Goal: Complete application form

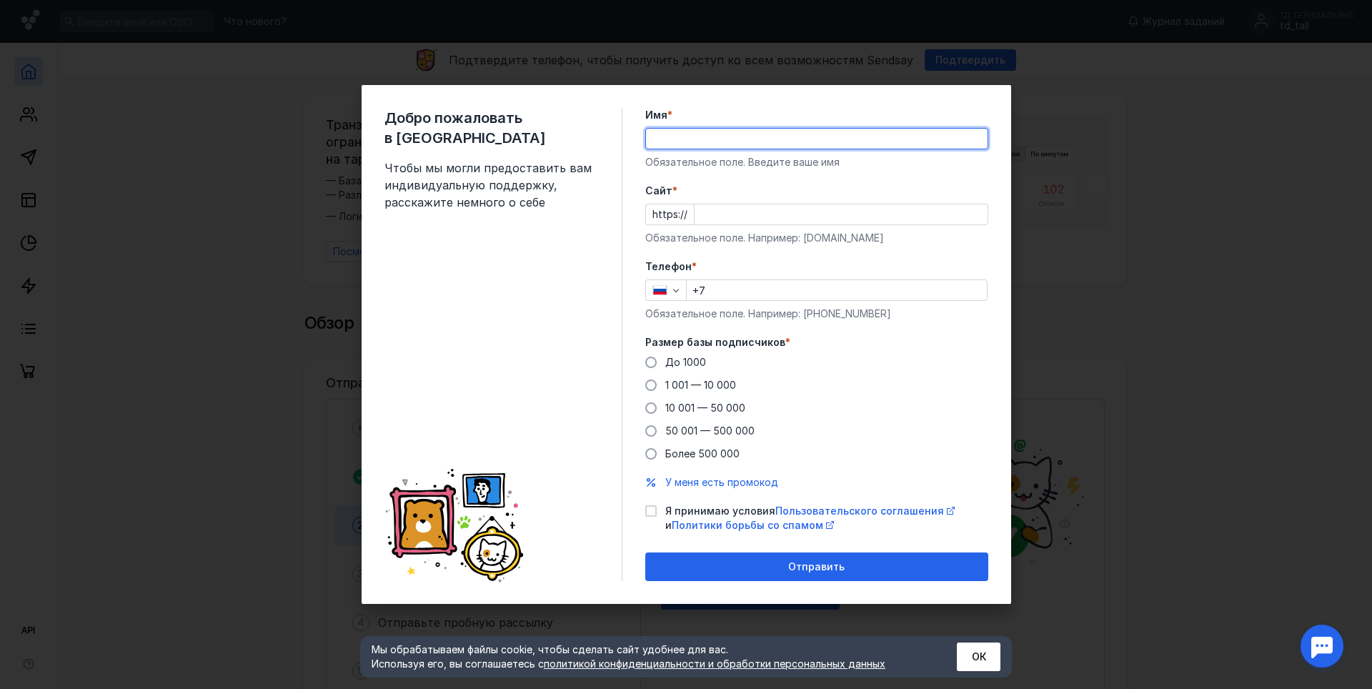
click at [749, 141] on input "Имя *" at bounding box center [817, 139] width 342 height 20
type input "ООО Торговый Дом «Техноальянс»"
type input "[PHONE_NUMBER]"
click at [745, 207] on input "Cайт *" at bounding box center [840, 214] width 293 height 20
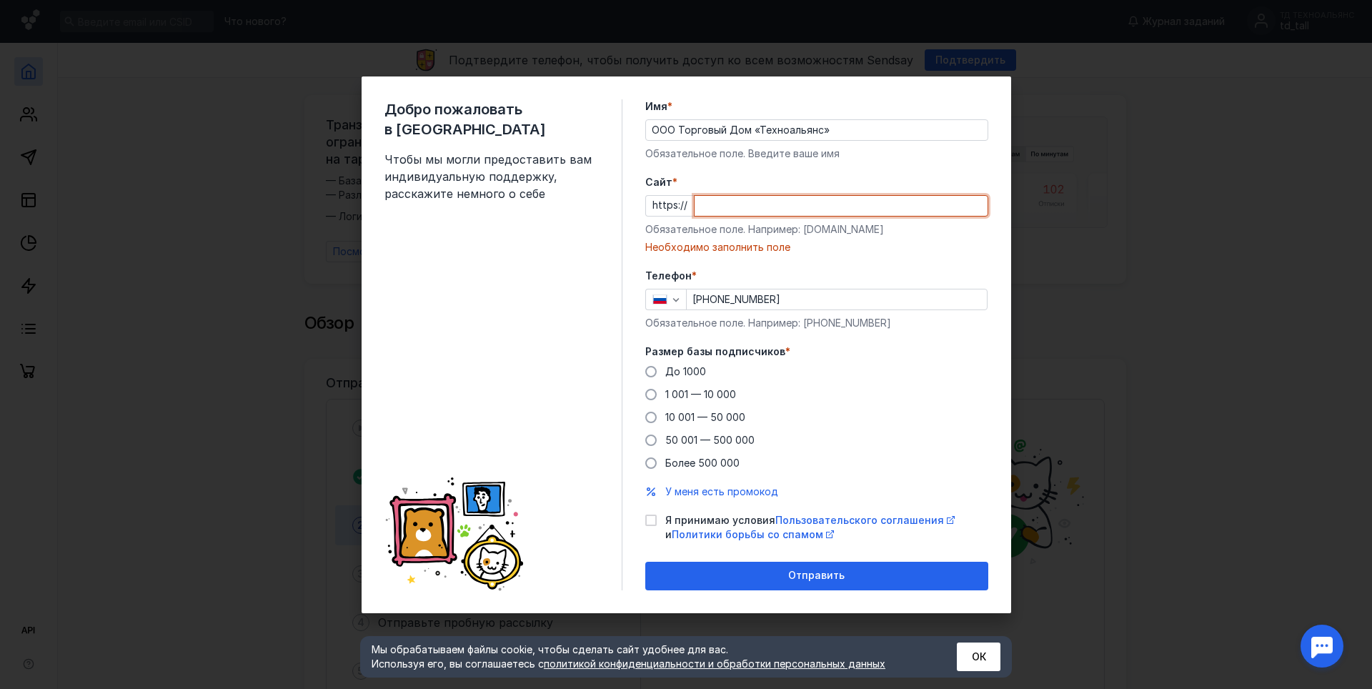
paste input "[DOMAIN_NAME][URL]"
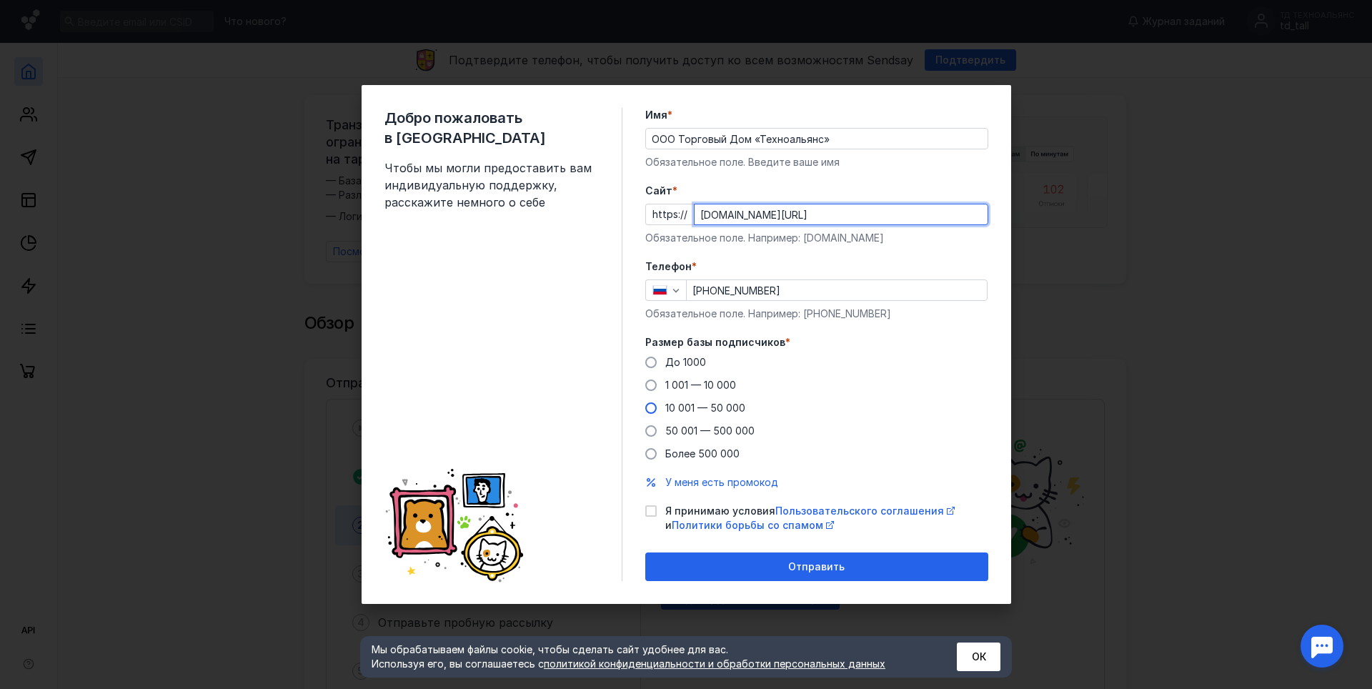
type input "[DOMAIN_NAME][URL]"
click at [650, 409] on span at bounding box center [650, 407] width 11 height 11
click at [0, 0] on input "10 001 — 50 000" at bounding box center [0, 0] width 0 height 0
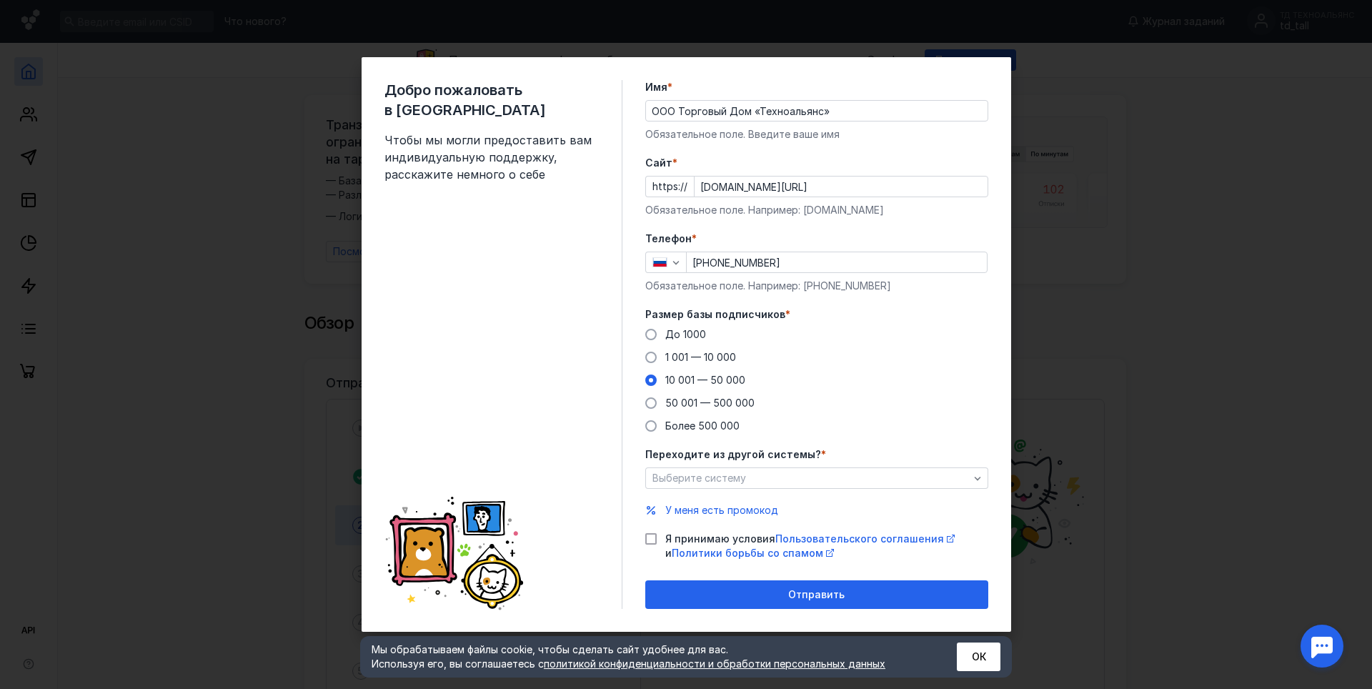
click at [650, 536] on icon at bounding box center [651, 539] width 10 height 10
click at [650, 536] on input "Я принимаю условия Пользовательского соглашения и Политики борьбы со спамом" at bounding box center [649, 536] width 9 height 9
checkbox input "true"
click at [760, 477] on div "Выберите систему" at bounding box center [811, 478] width 324 height 12
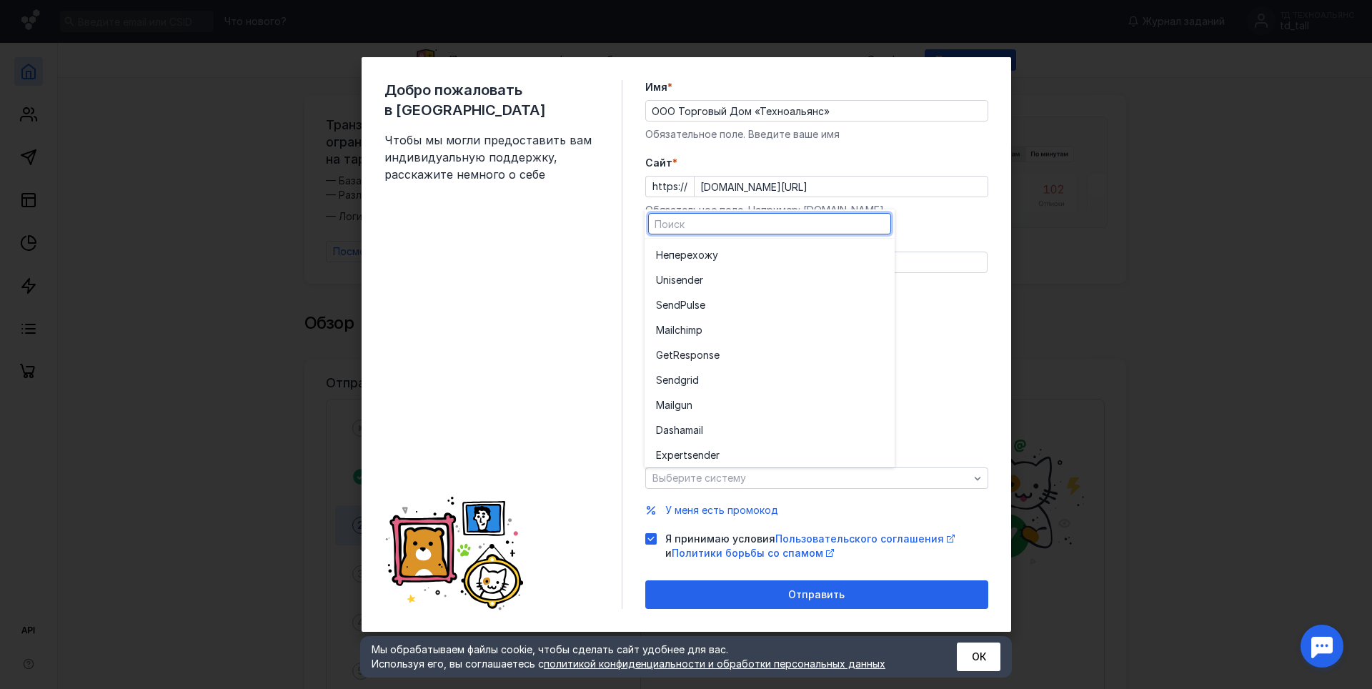
click at [942, 354] on div "До [DATE] 1 001 — 10 000 10 001 — 50 000 50 001 — 500 000 Более 500 000" at bounding box center [816, 380] width 343 height 106
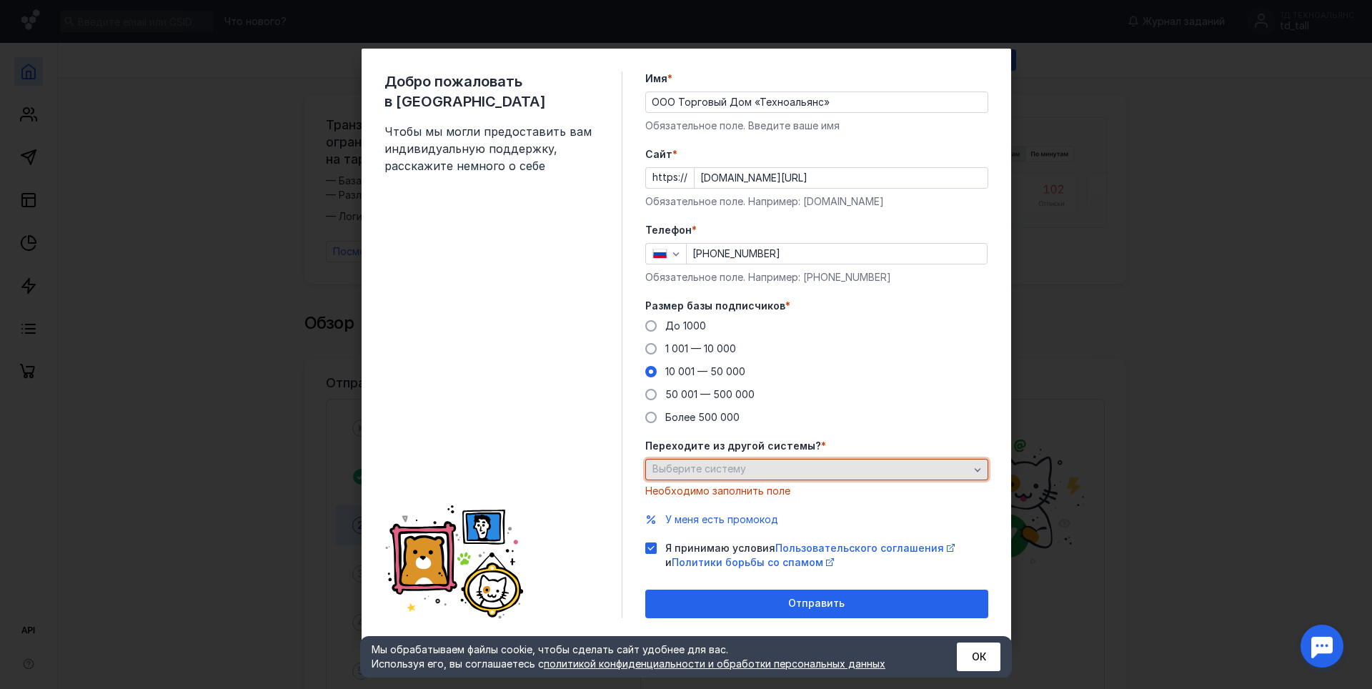
click at [812, 465] on div "Выберите систему" at bounding box center [811, 469] width 324 height 12
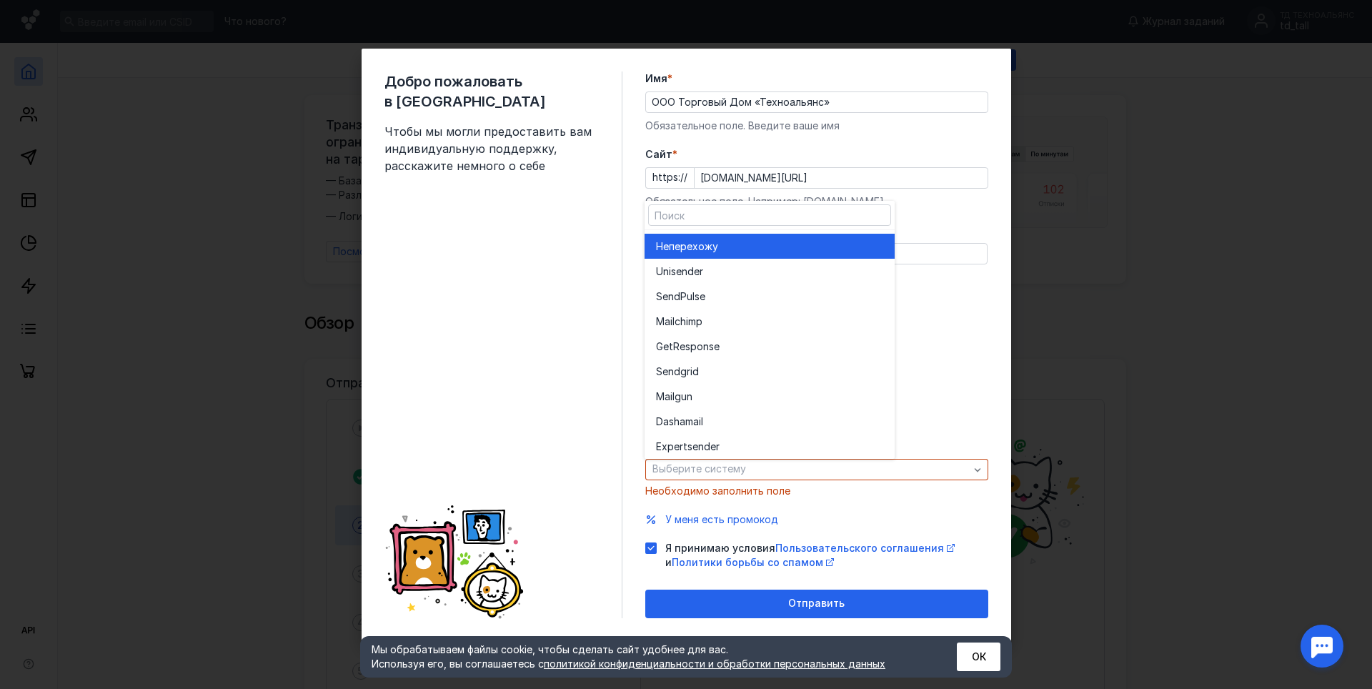
click at [732, 245] on div "Не перехожу" at bounding box center [769, 246] width 227 height 14
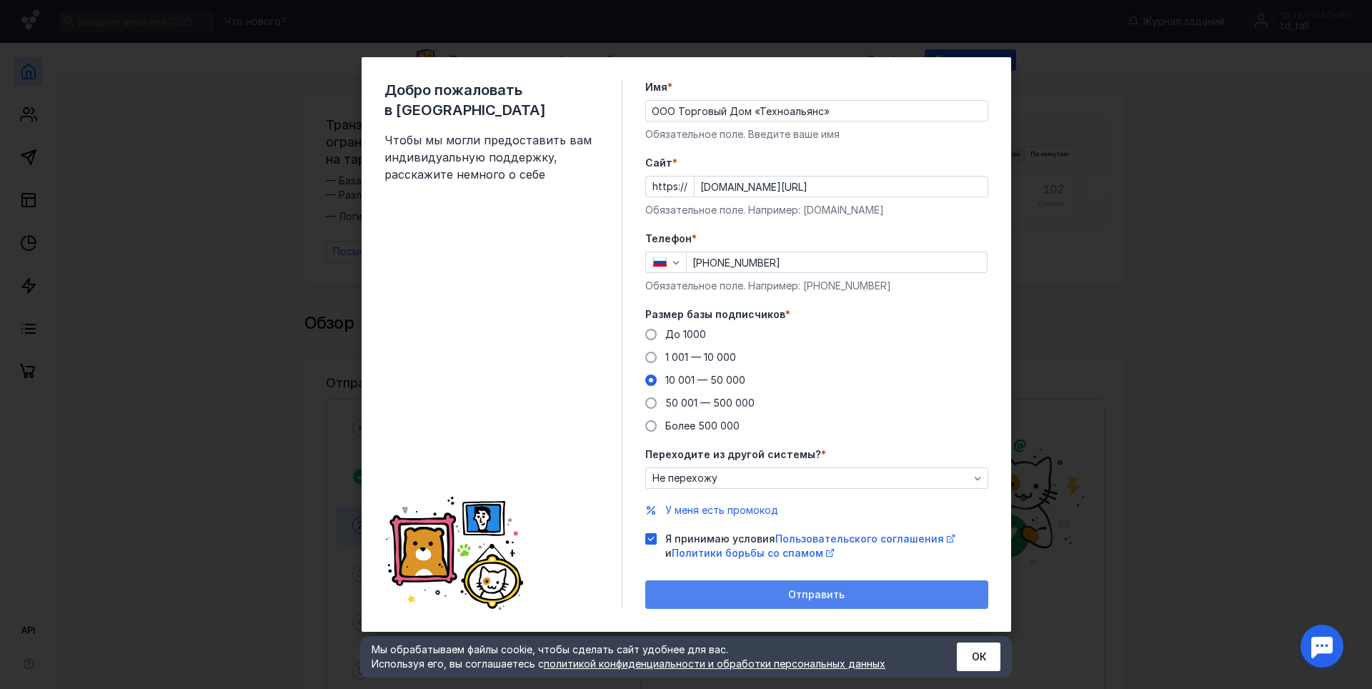
click at [804, 602] on div "Отправить" at bounding box center [816, 594] width 343 height 29
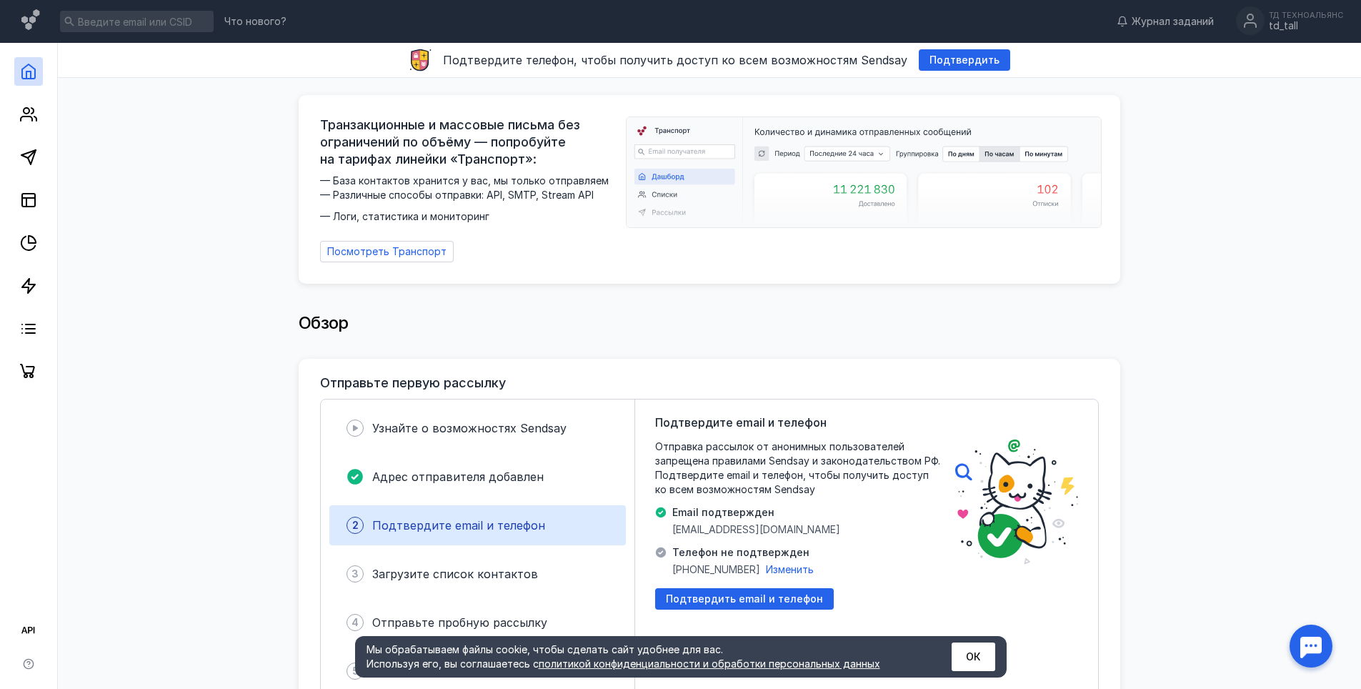
click at [899, 309] on div "Обзор" at bounding box center [710, 323] width 822 height 29
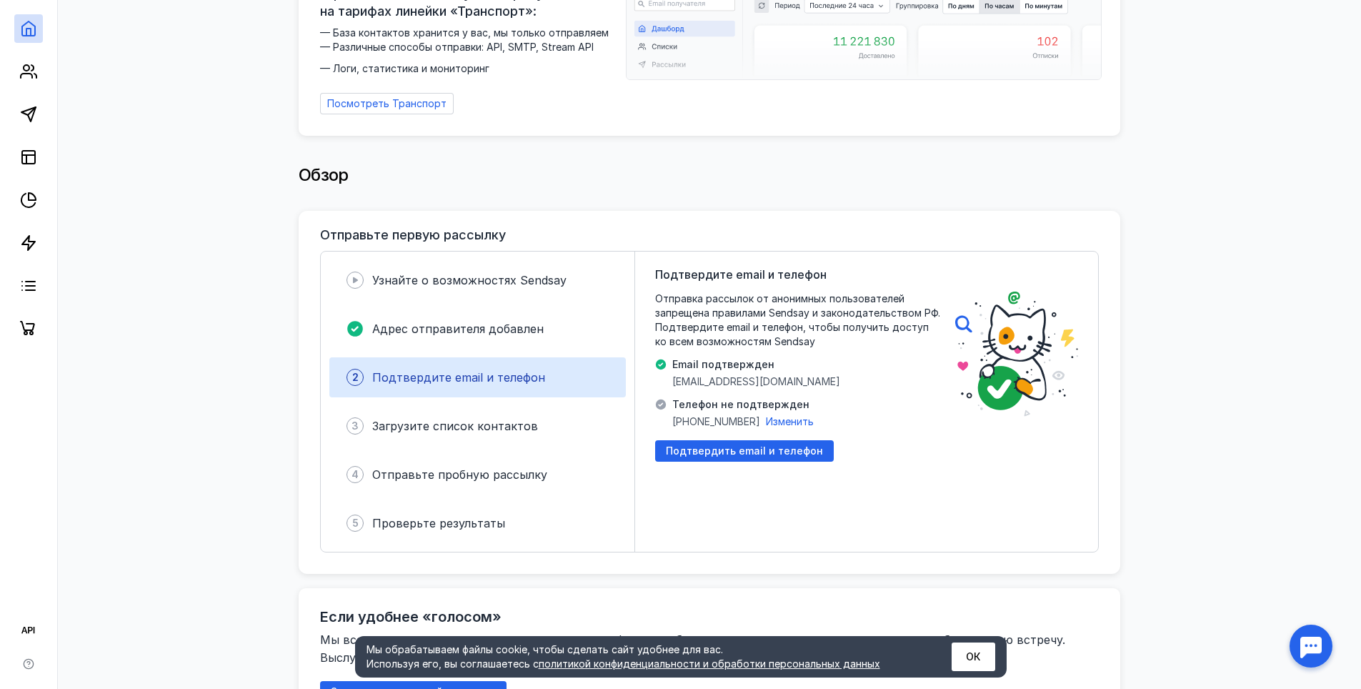
scroll to position [286, 0]
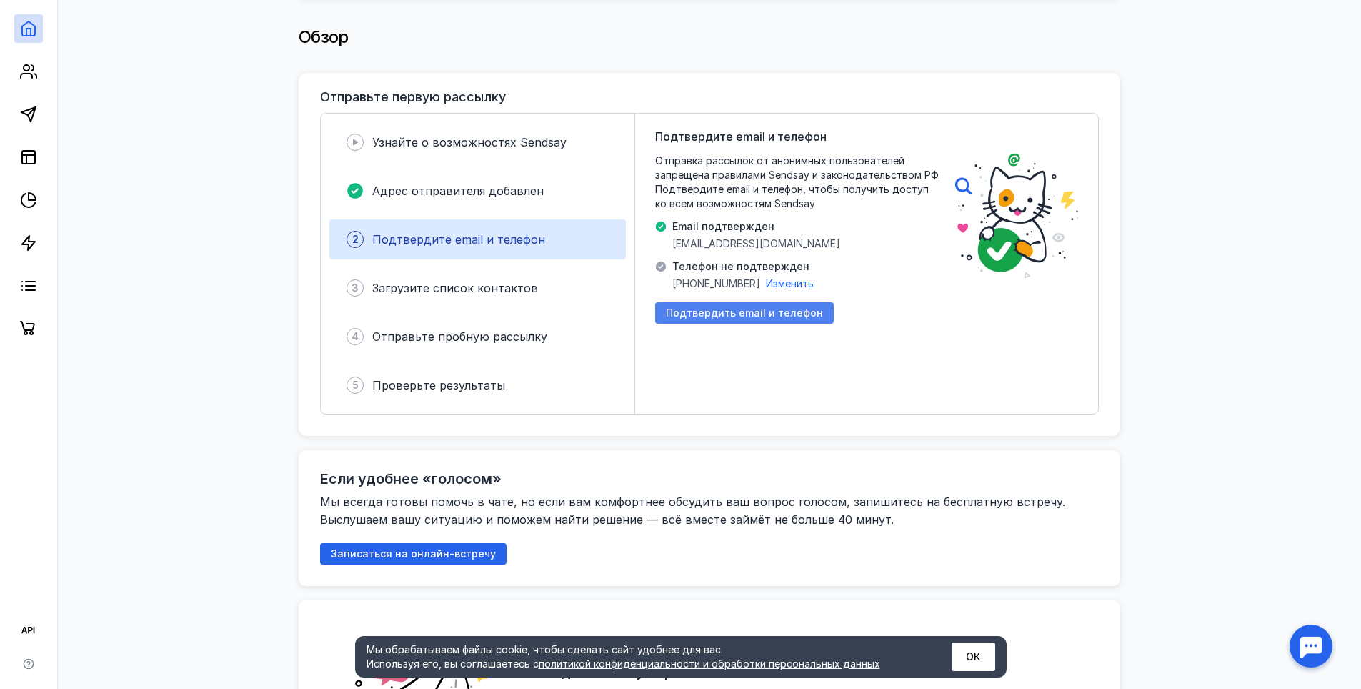
click at [782, 307] on span "Подтвердить email и телефон" at bounding box center [744, 313] width 157 height 12
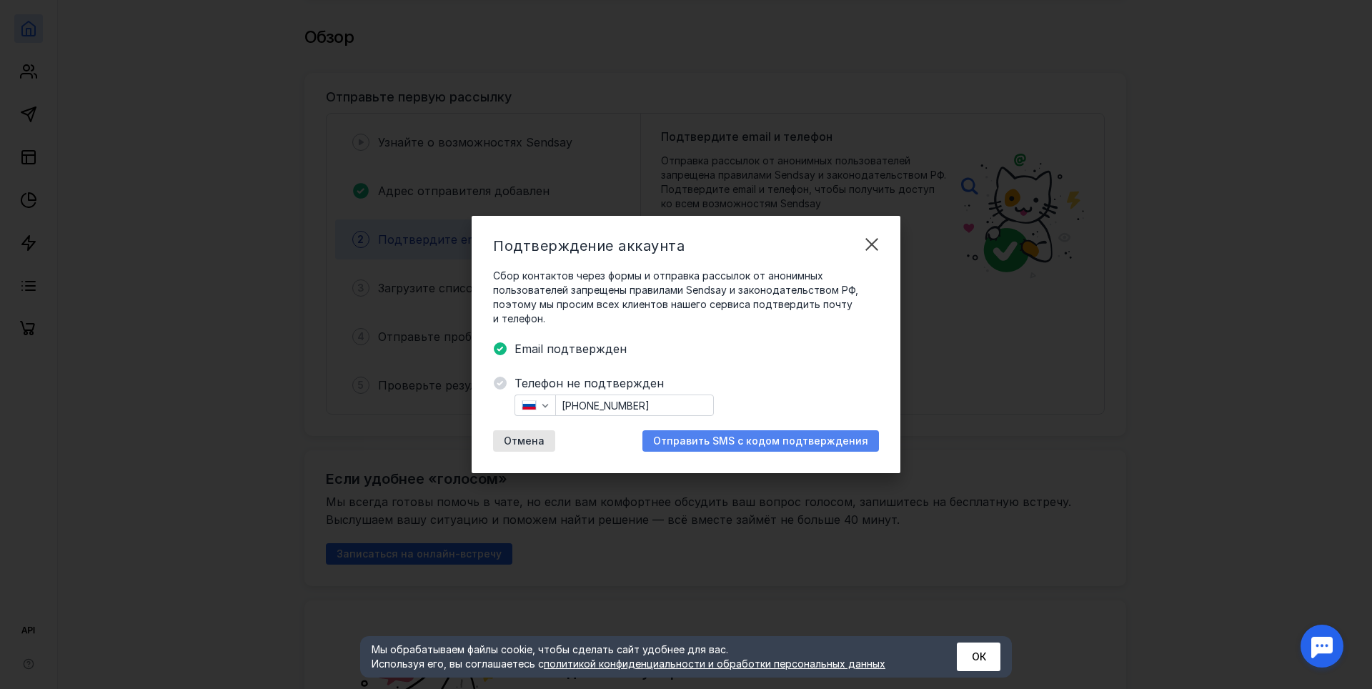
click at [773, 438] on span "Отправить SMS с кодом подтверждения" at bounding box center [760, 441] width 215 height 12
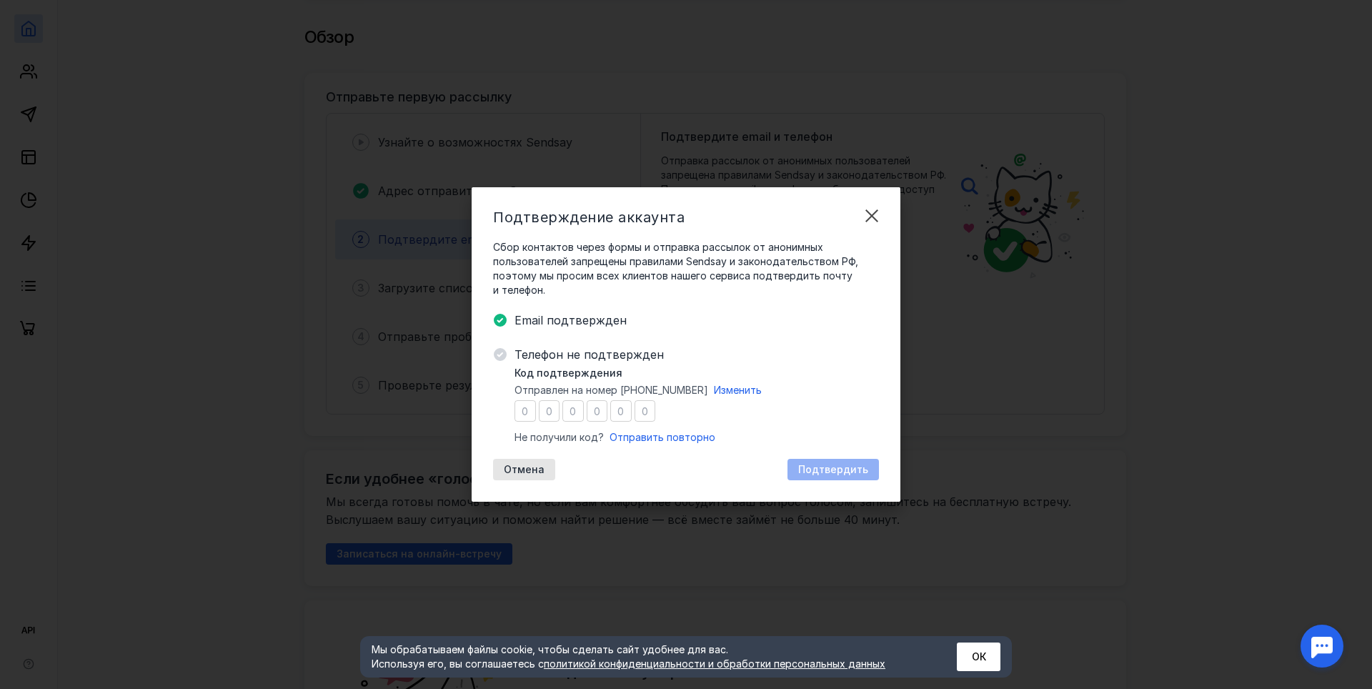
type input "2"
type input "6"
type input "9"
type input "2"
type input "9"
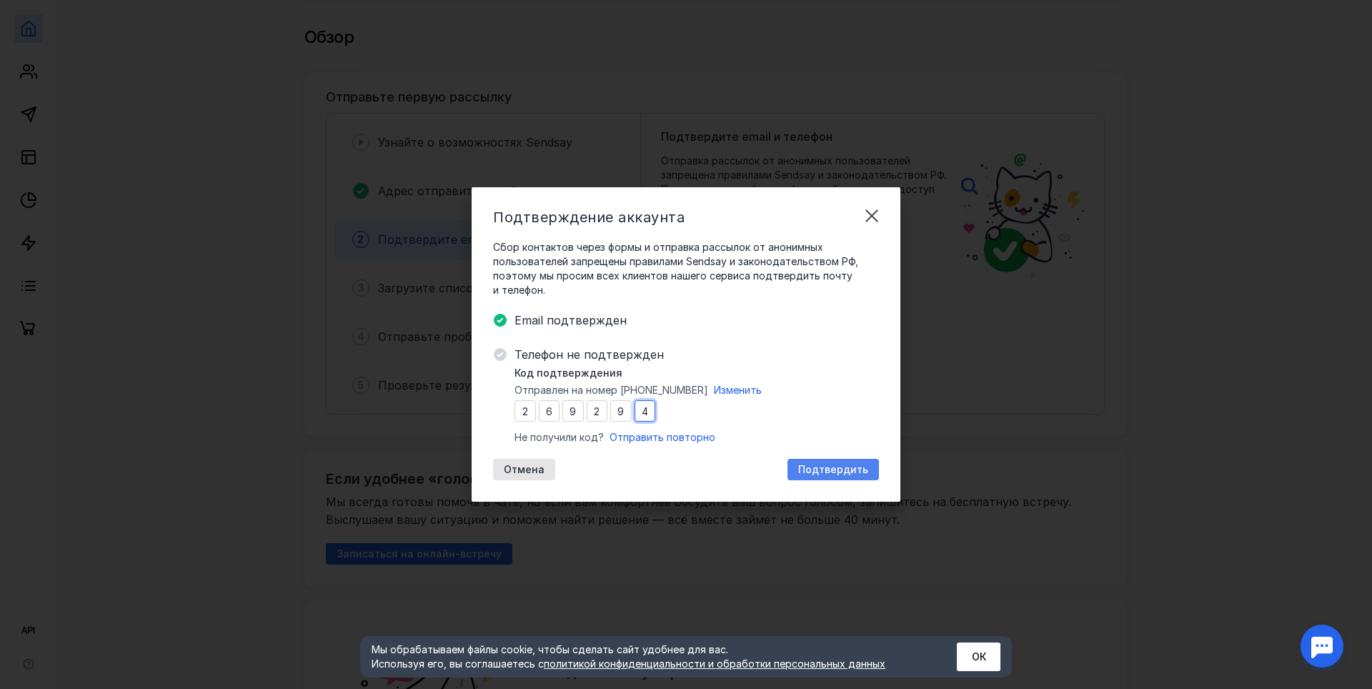
type input "4"
click at [860, 464] on span "Подтвердить" at bounding box center [833, 470] width 70 height 12
